Goal: Entertainment & Leisure: Consume media (video, audio)

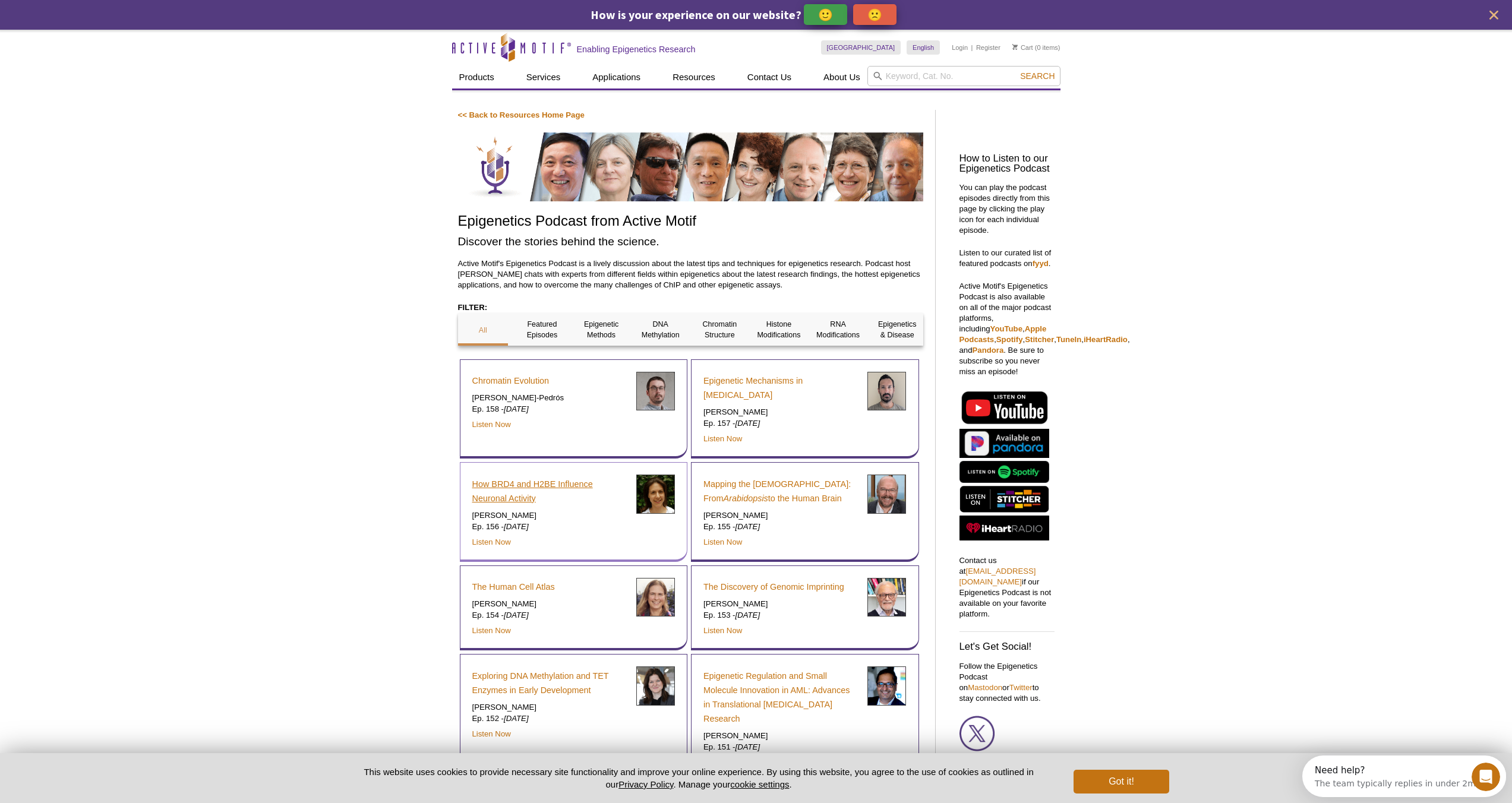
scroll to position [3, 0]
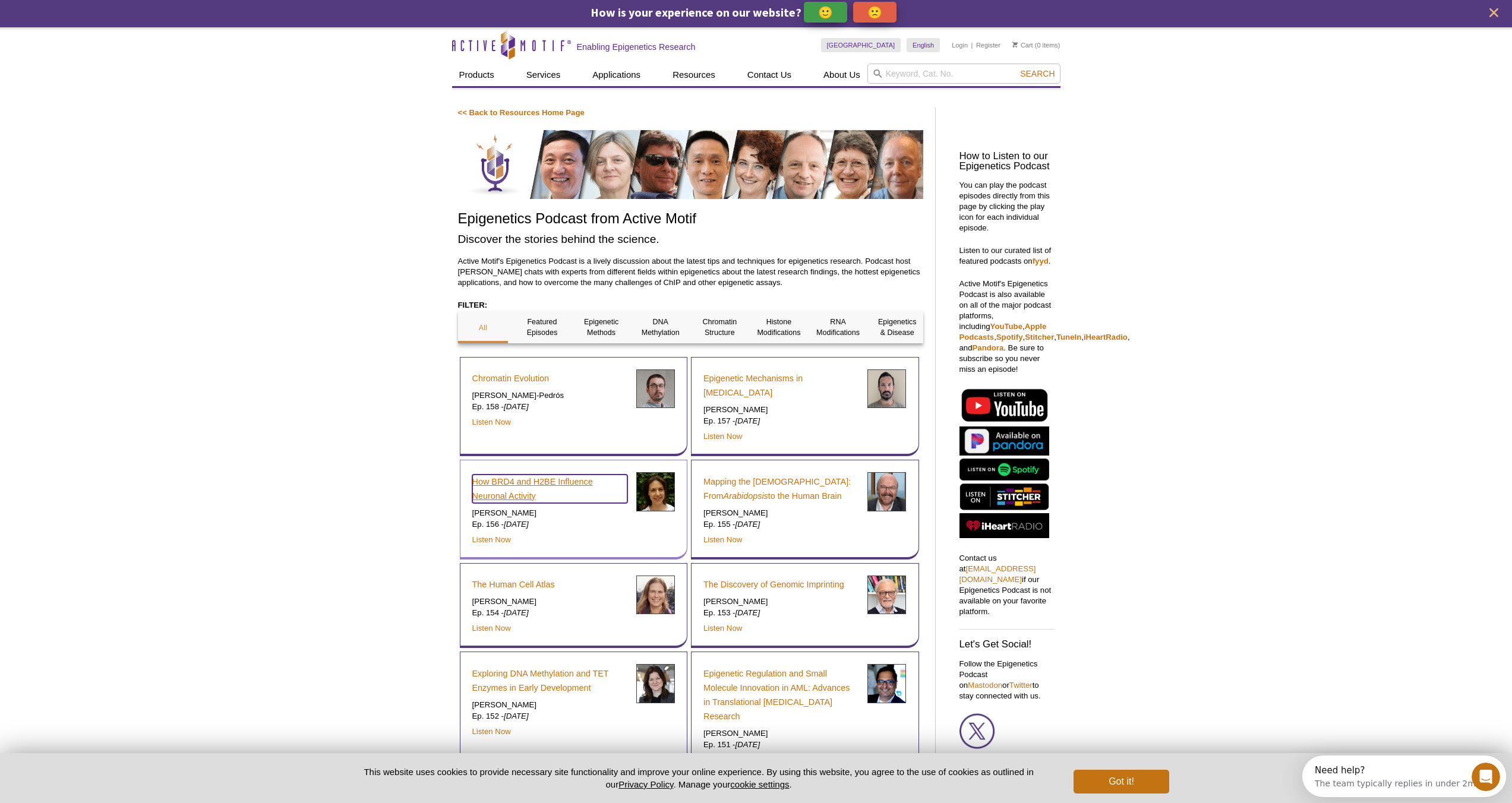
click at [517, 483] on link "How BRD4 and H2BE Influence Neuronal Activity" at bounding box center [550, 489] width 155 height 28
click at [502, 536] on link "Listen Now" at bounding box center [491, 539] width 39 height 9
click at [501, 541] on link "Listen Now" at bounding box center [491, 539] width 39 height 9
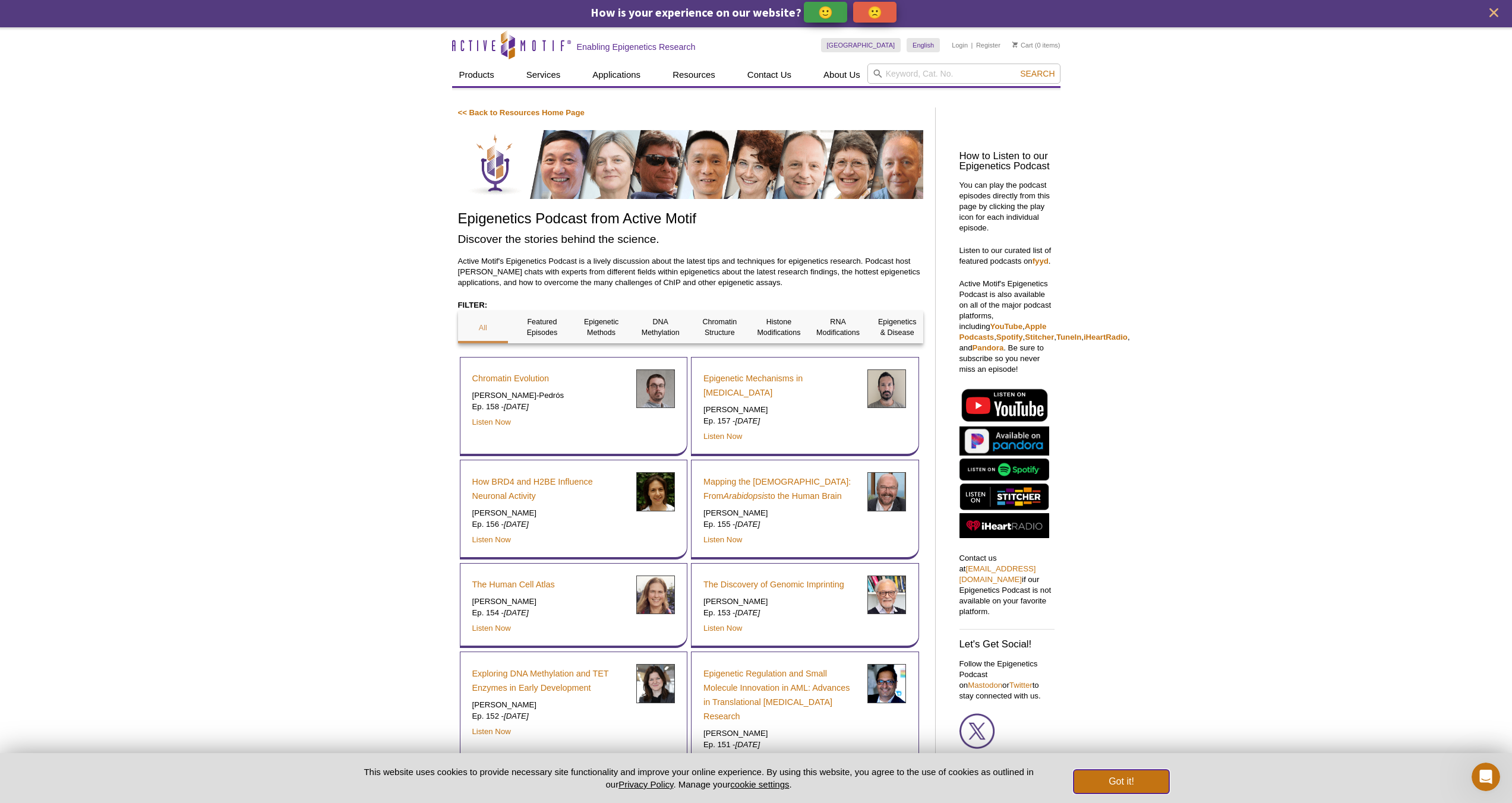
click at [1154, 786] on button "Got it!" at bounding box center [1121, 781] width 95 height 24
